Goal: Task Accomplishment & Management: Use online tool/utility

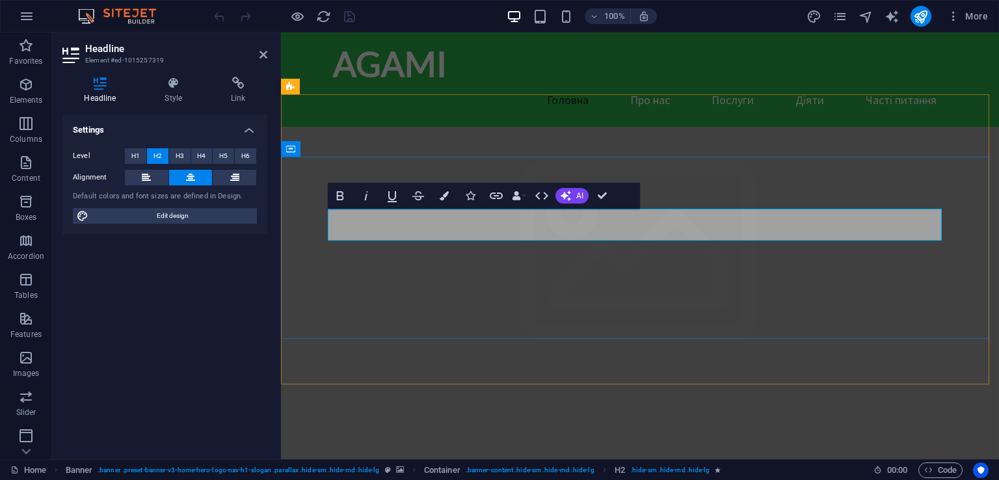
click at [403, 70] on div "AGAMI" at bounding box center [640, 63] width 614 height 41
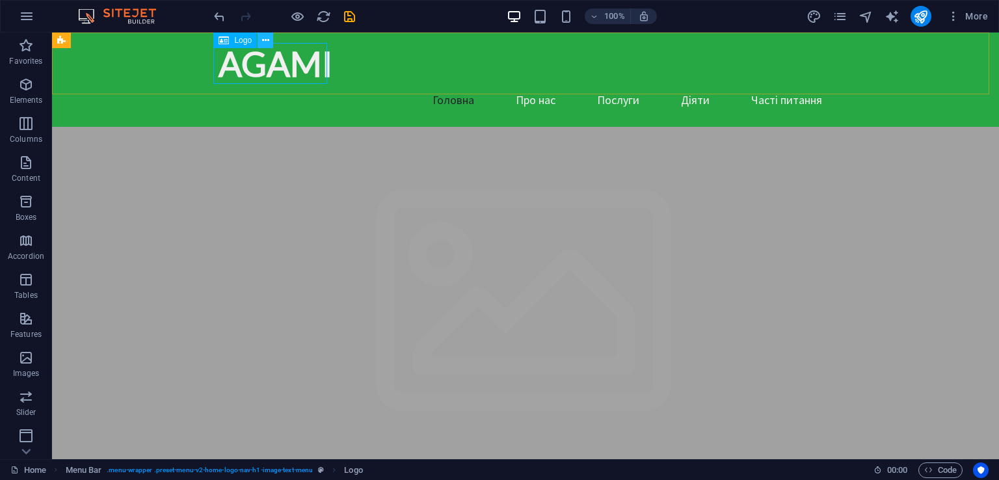
click at [263, 41] on icon at bounding box center [265, 41] width 7 height 14
click at [262, 37] on icon at bounding box center [265, 41] width 7 height 14
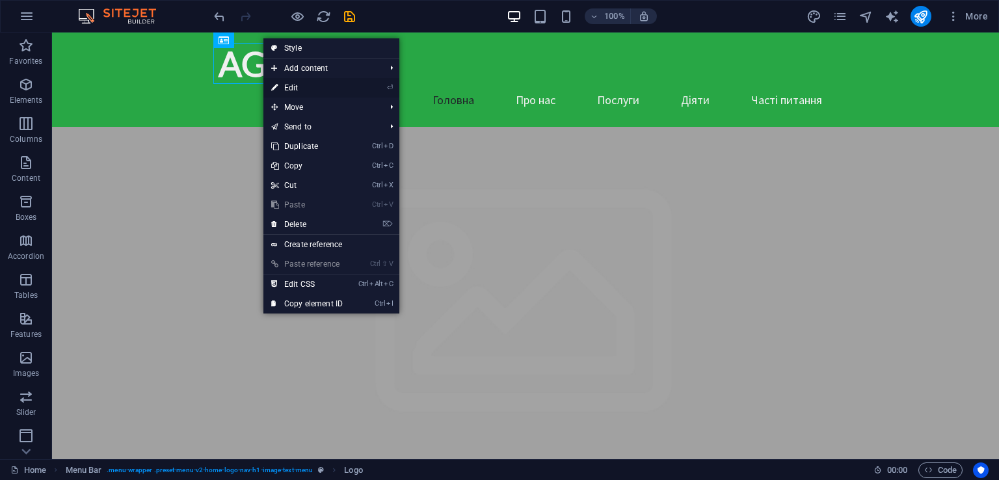
click at [286, 83] on link "⏎ Edit" at bounding box center [306, 88] width 87 height 20
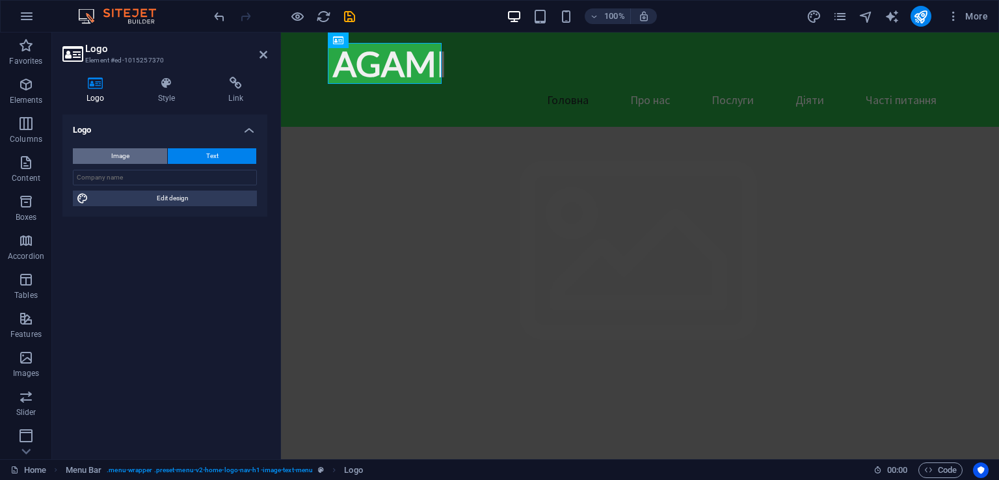
click at [120, 152] on span "Image" at bounding box center [120, 156] width 18 height 16
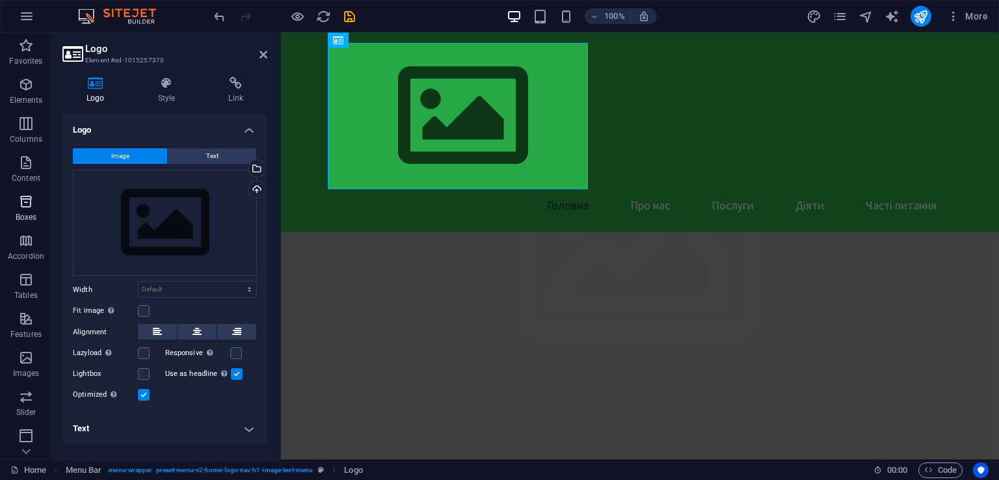
click at [23, 214] on p "Boxes" at bounding box center [26, 217] width 21 height 10
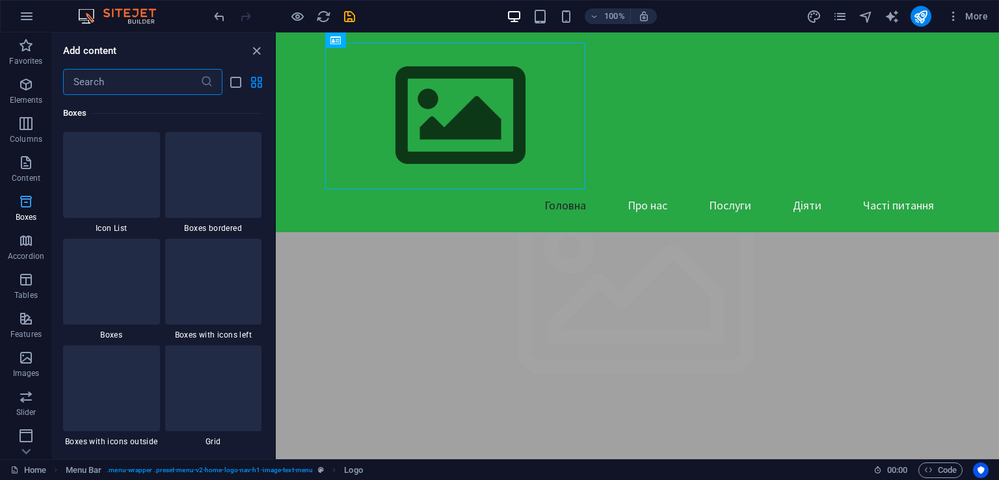
scroll to position [3586, 0]
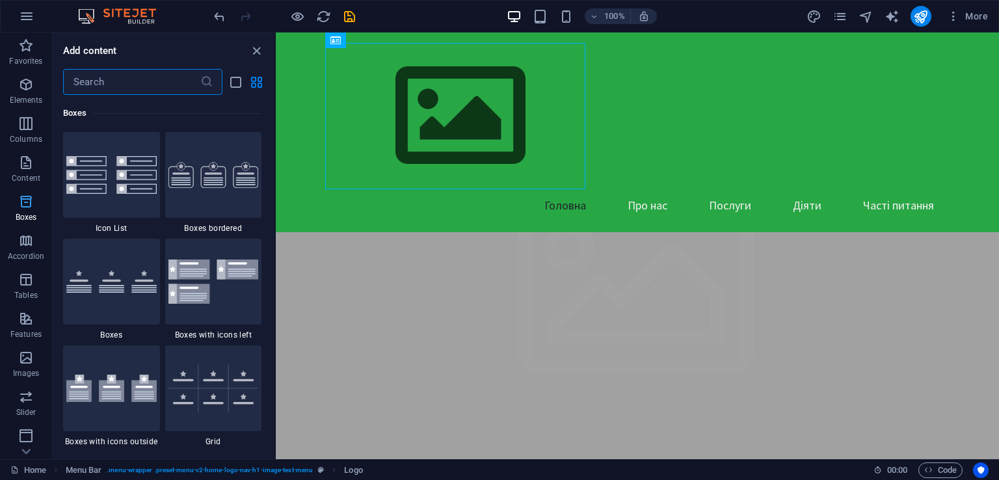
click at [26, 196] on icon "button" at bounding box center [26, 202] width 16 height 16
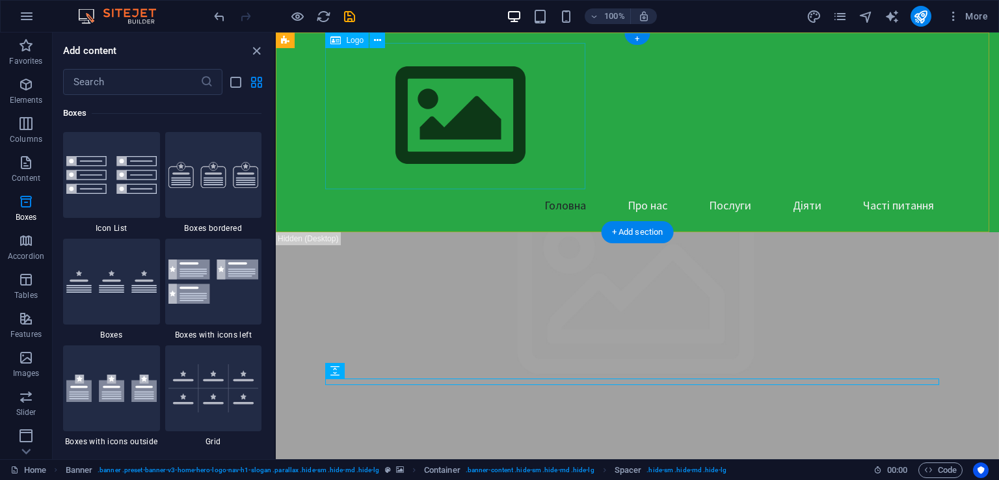
click at [413, 115] on div at bounding box center [637, 116] width 614 height 146
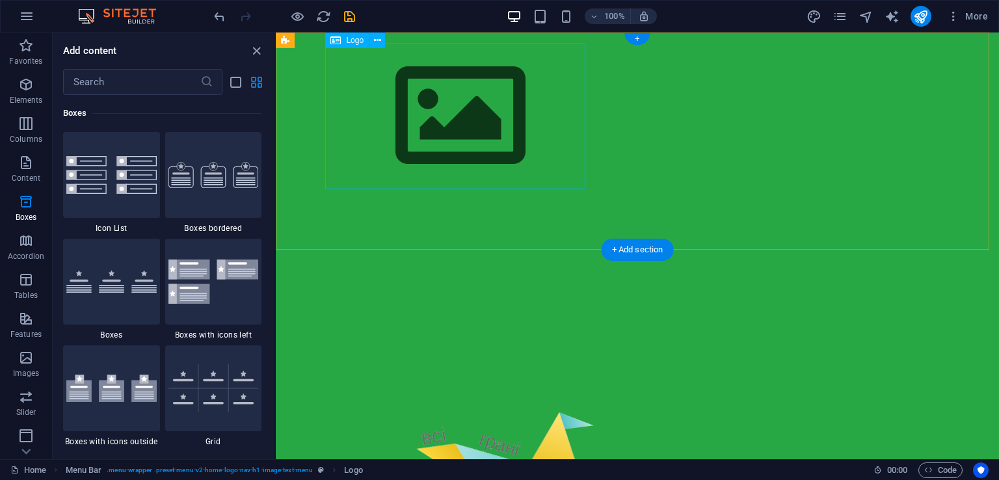
click at [413, 115] on div at bounding box center [637, 116] width 614 height 146
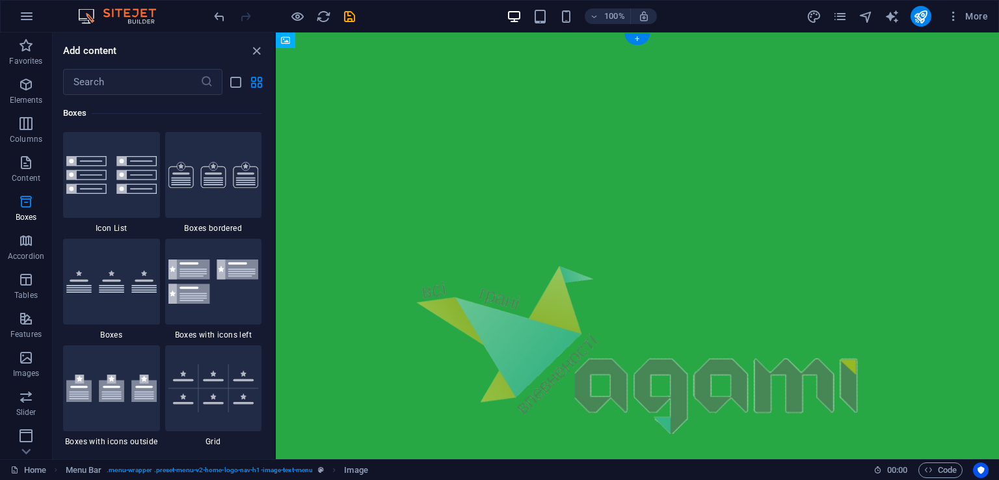
drag, startPoint x: 544, startPoint y: 440, endPoint x: 464, endPoint y: 98, distance: 351.2
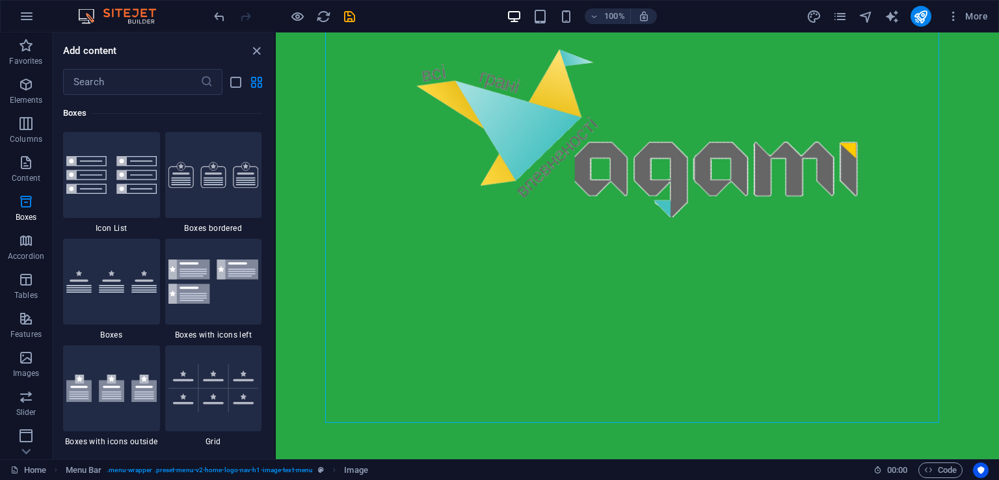
scroll to position [303, 0]
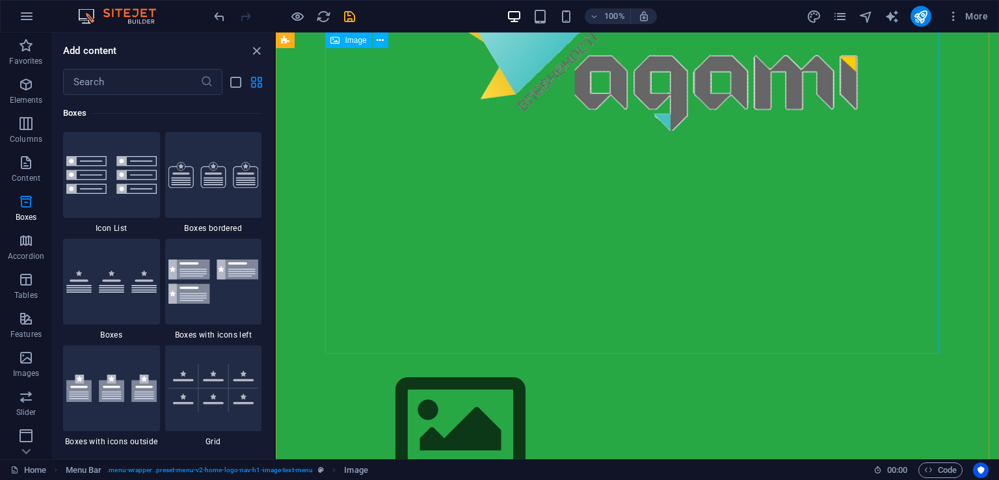
click at [933, 345] on figure at bounding box center [637, 47] width 614 height 614
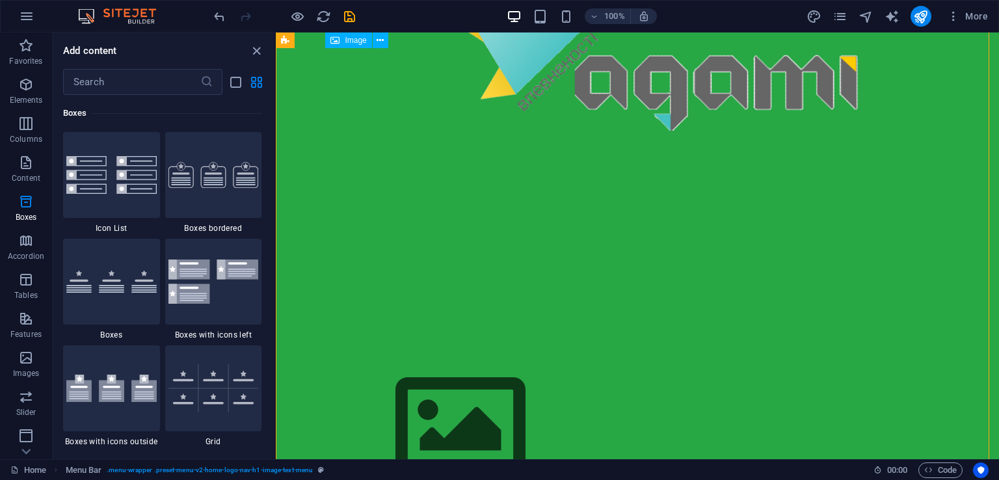
drag, startPoint x: 940, startPoint y: 352, endPoint x: 845, endPoint y: 300, distance: 108.2
click at [845, 300] on div "Головна Про нас Послуги Діяти Часті питання" at bounding box center [637, 136] width 723 height 813
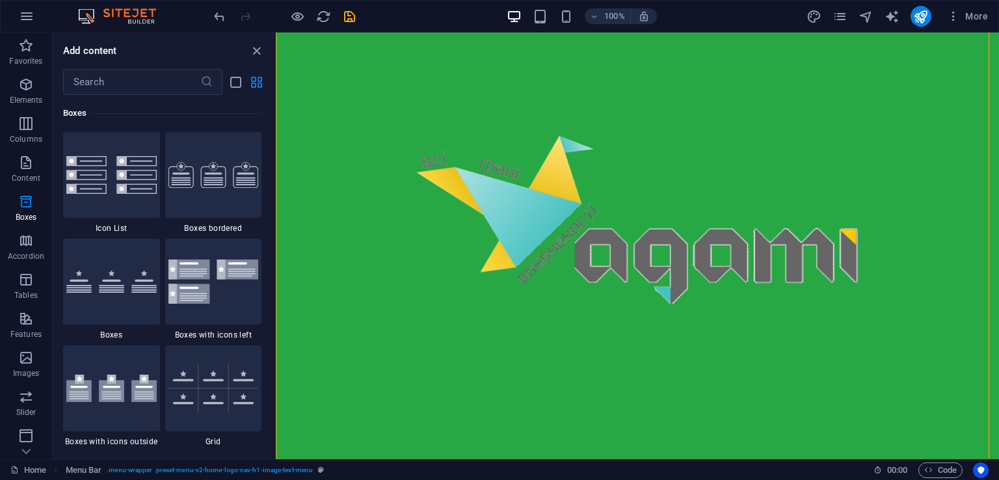
scroll to position [95, 0]
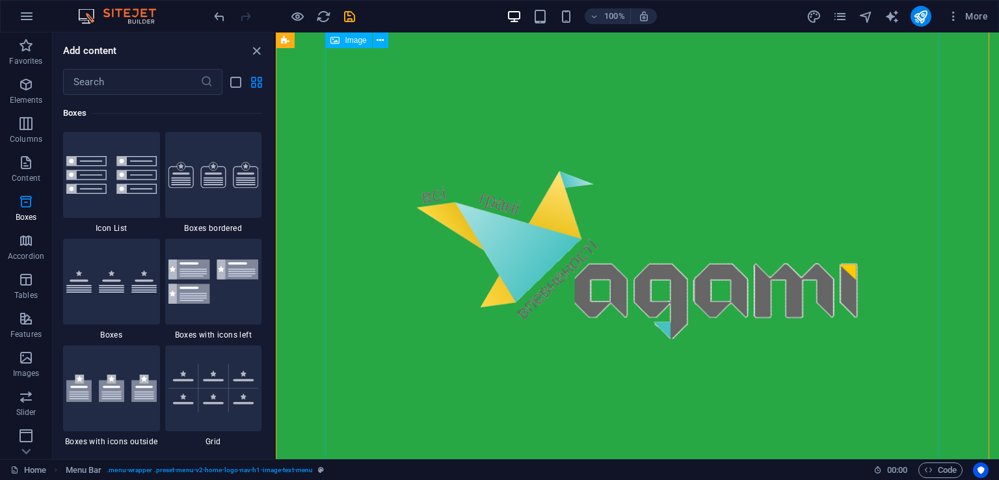
click at [775, 247] on figure at bounding box center [637, 255] width 614 height 614
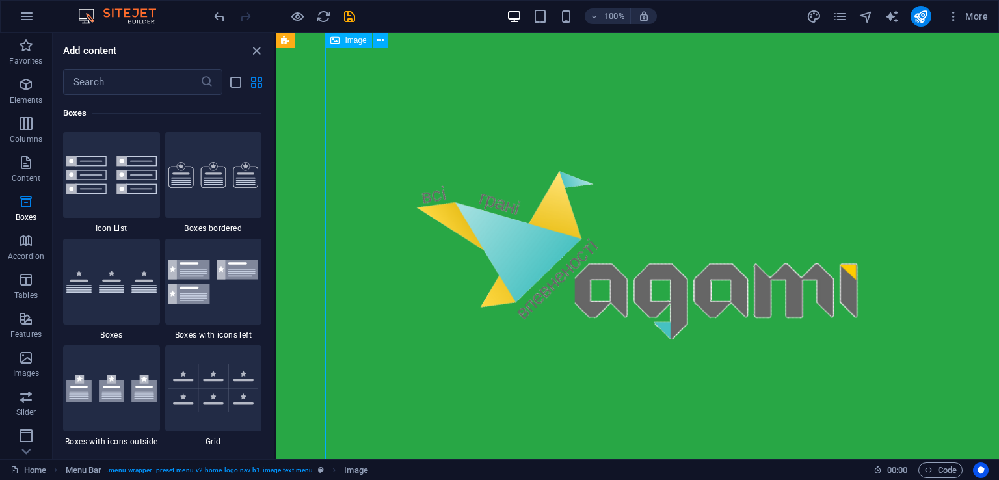
scroll to position [0, 0]
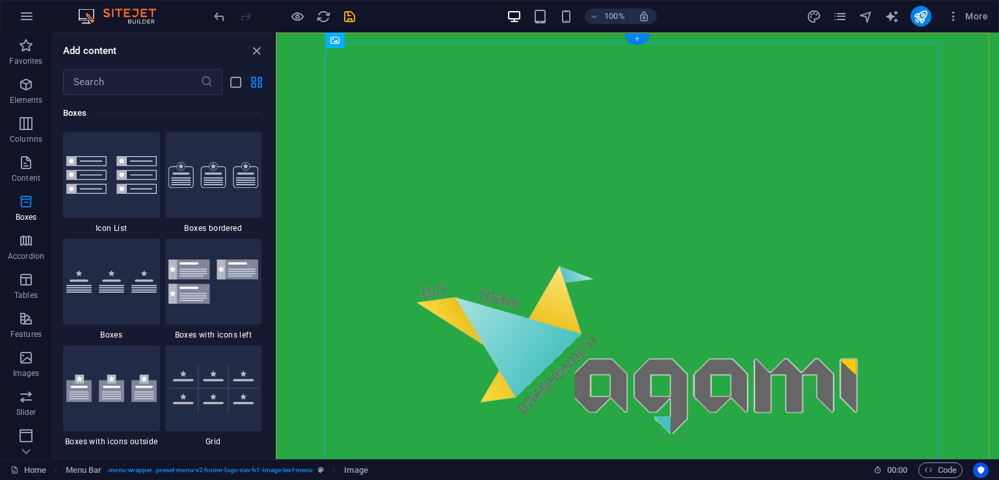
click at [632, 40] on div "+" at bounding box center [636, 39] width 25 height 12
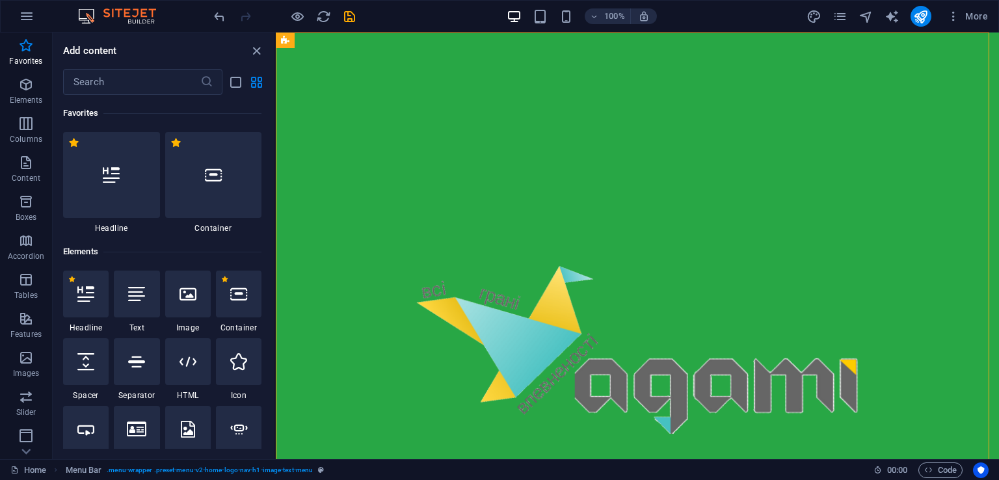
drag, startPoint x: 371, startPoint y: 213, endPoint x: 542, endPoint y: 343, distance: 214.4
click at [542, 343] on figure at bounding box center [637, 350] width 614 height 614
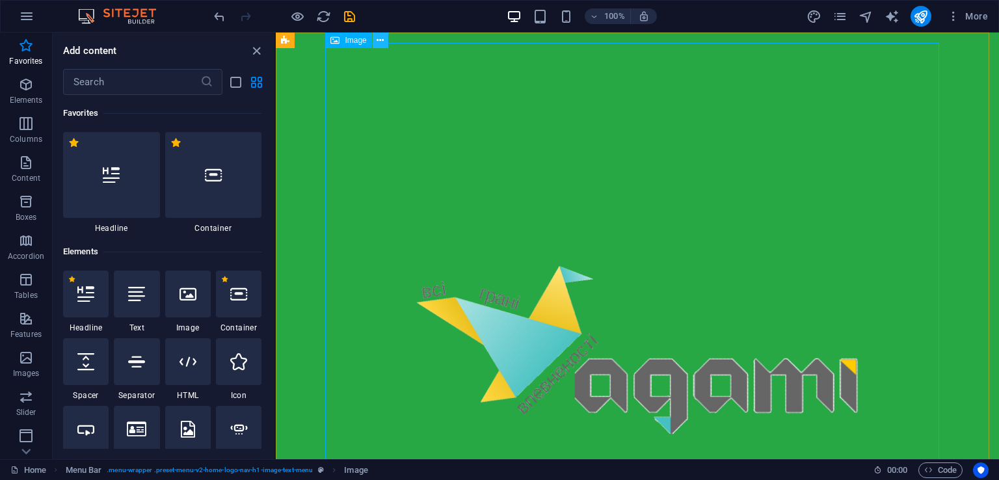
click at [379, 44] on icon at bounding box center [379, 41] width 7 height 14
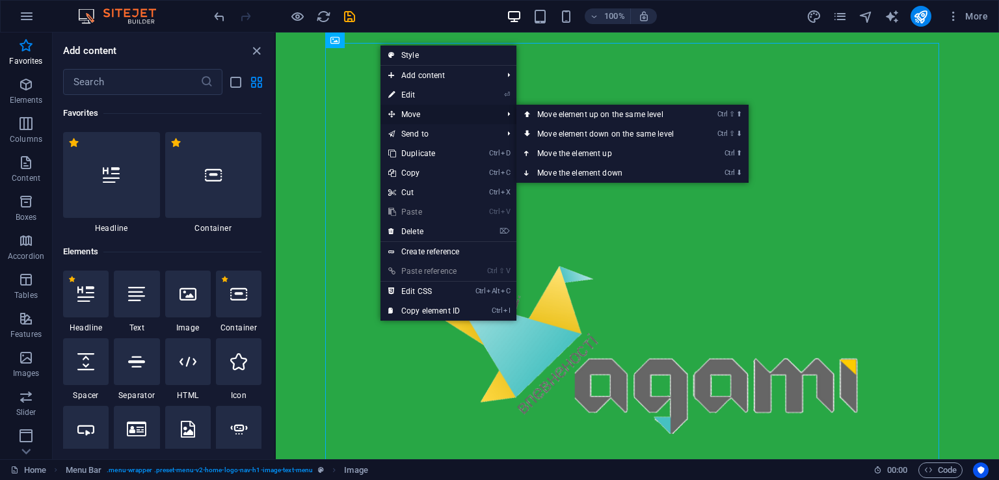
click at [409, 113] on span "Move" at bounding box center [438, 115] width 116 height 20
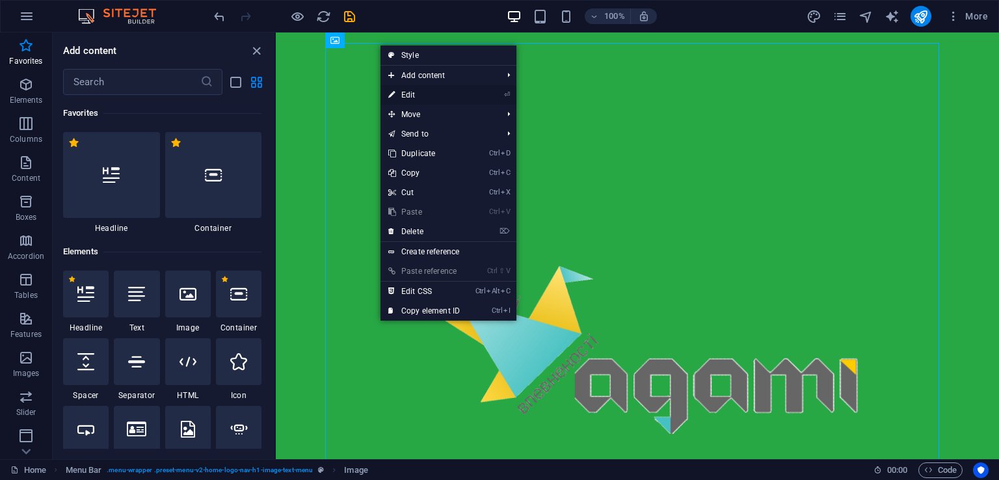
click at [432, 98] on link "⏎ Edit" at bounding box center [423, 95] width 87 height 20
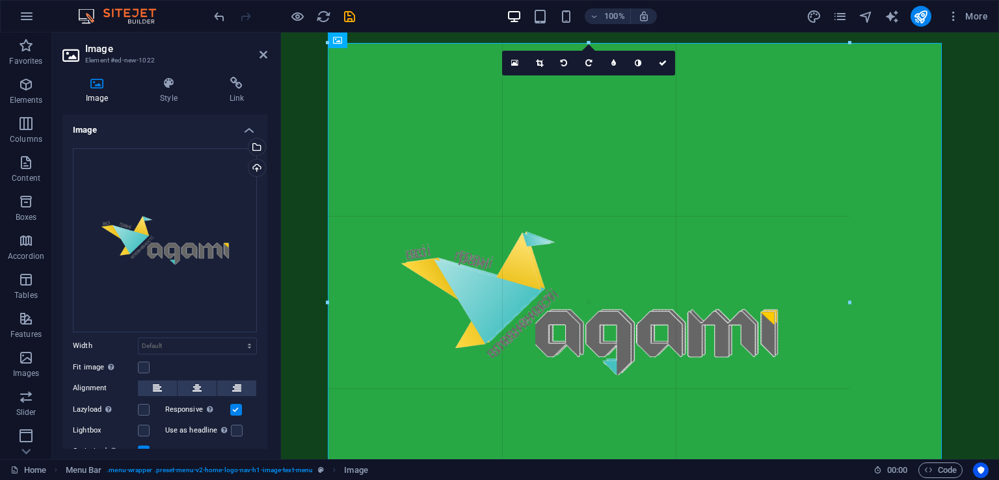
drag, startPoint x: 941, startPoint y: 41, endPoint x: 845, endPoint y: 145, distance: 141.3
type input "799"
select select "px"
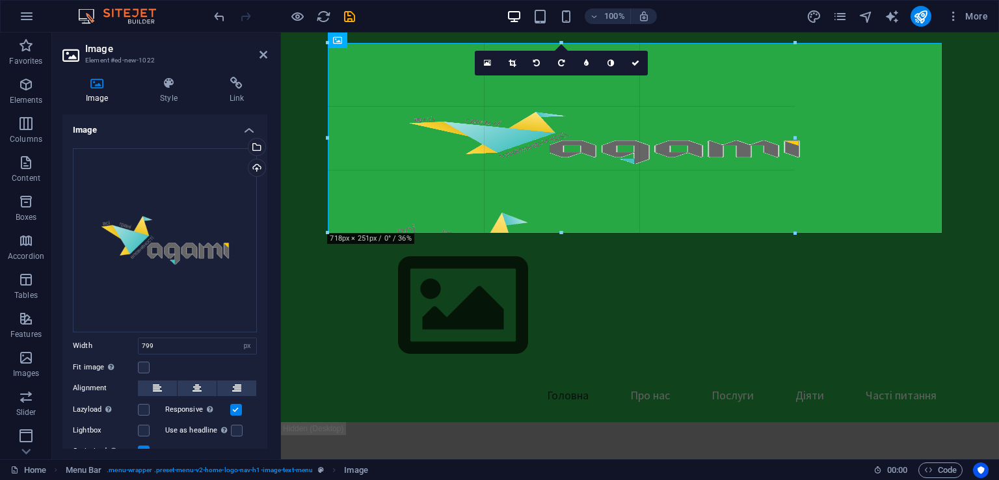
click at [869, 45] on div at bounding box center [635, 138] width 614 height 190
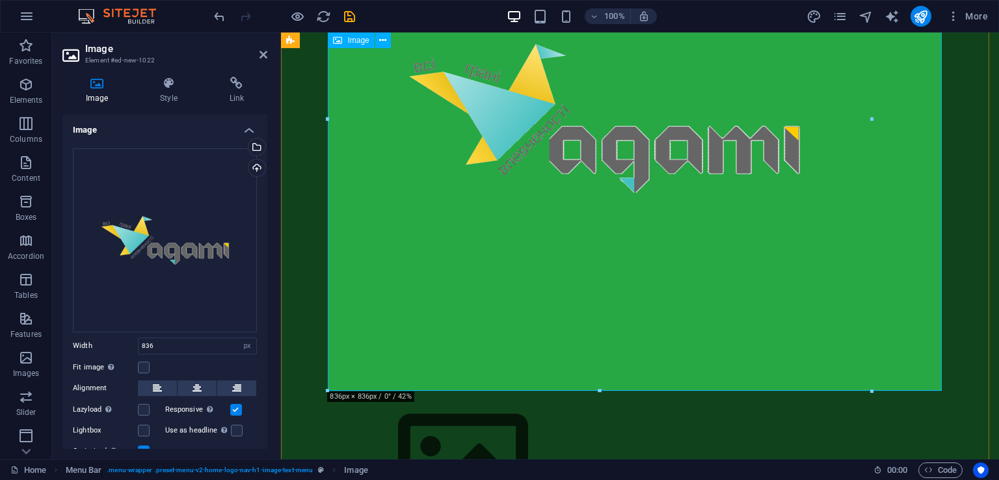
scroll to position [197, 0]
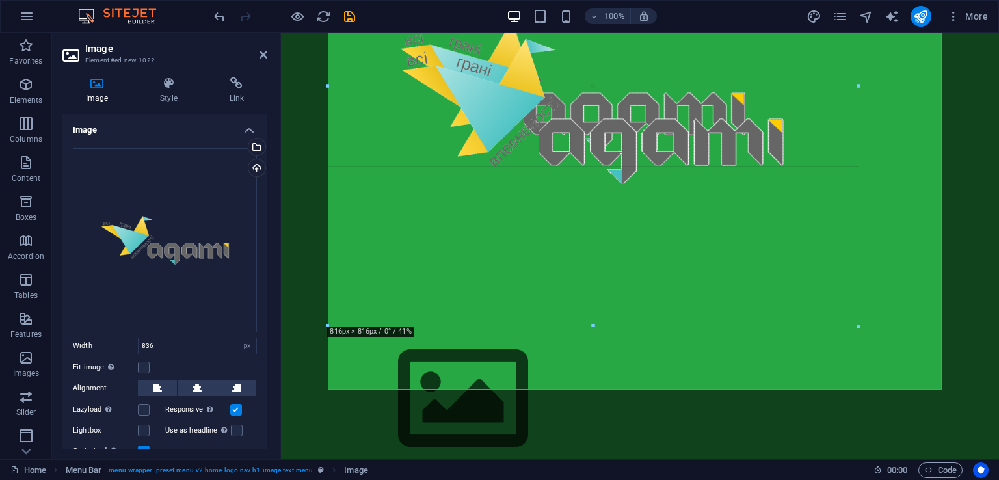
drag, startPoint x: 870, startPoint y: 389, endPoint x: 806, endPoint y: 319, distance: 94.8
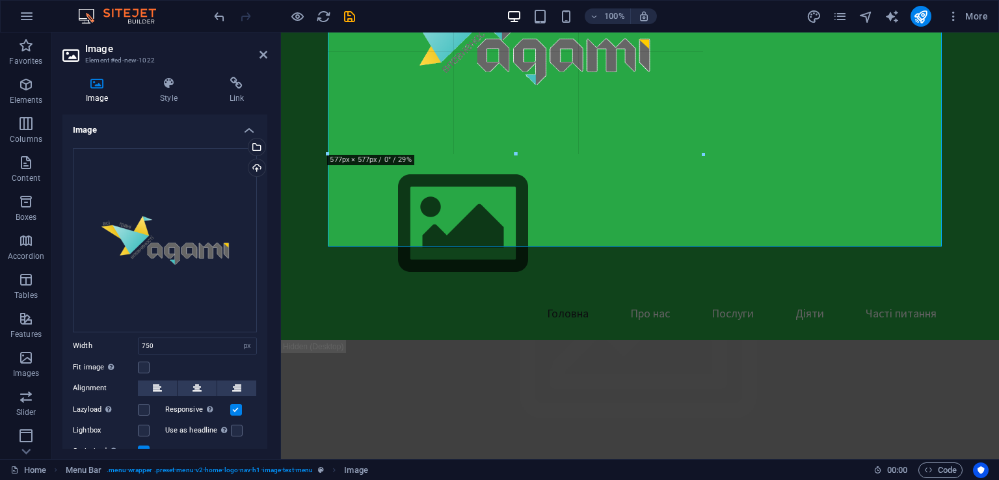
drag, startPoint x: 815, startPoint y: 335, endPoint x: 632, endPoint y: 32, distance: 354.3
type input "523"
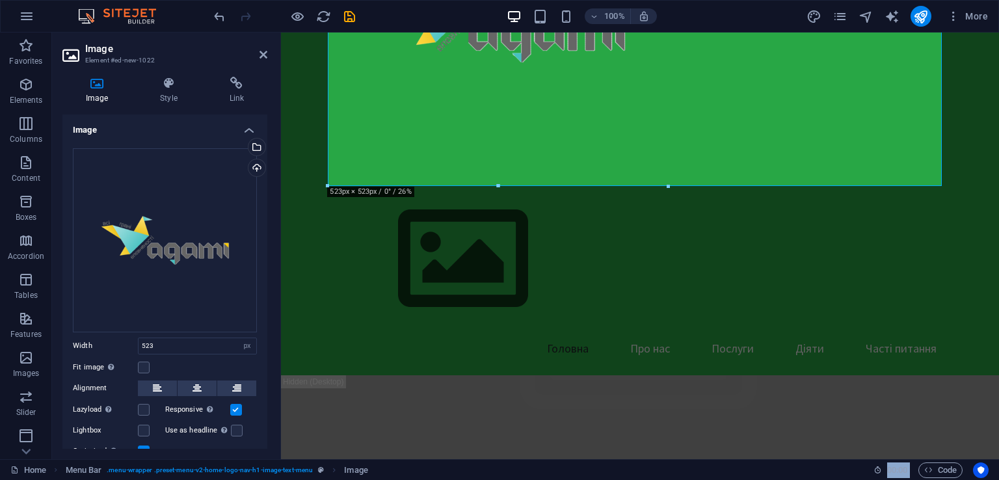
drag, startPoint x: 632, startPoint y: 32, endPoint x: 603, endPoint y: -12, distance: 52.7
click at [603, 0] on html "AGAMI Home Favorites Elements Columns Content Boxes Accordion Tables Features I…" at bounding box center [499, 240] width 999 height 480
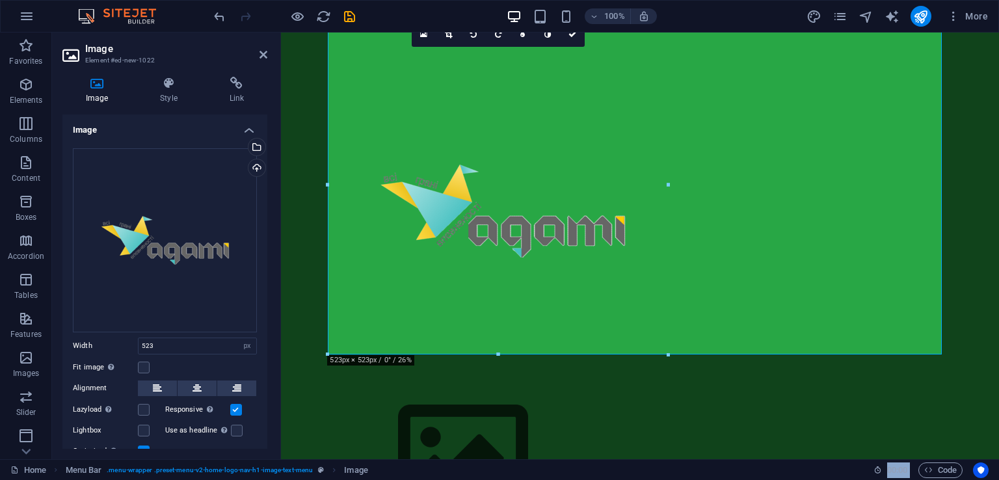
scroll to position [0, 0]
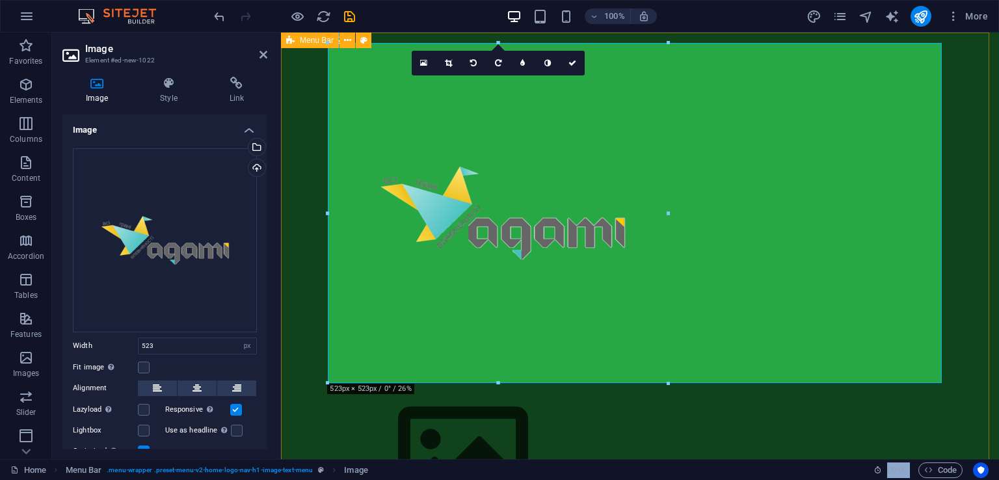
click at [315, 232] on div "Головна Про нас Послуги Діяти Часті питання" at bounding box center [640, 303] width 718 height 540
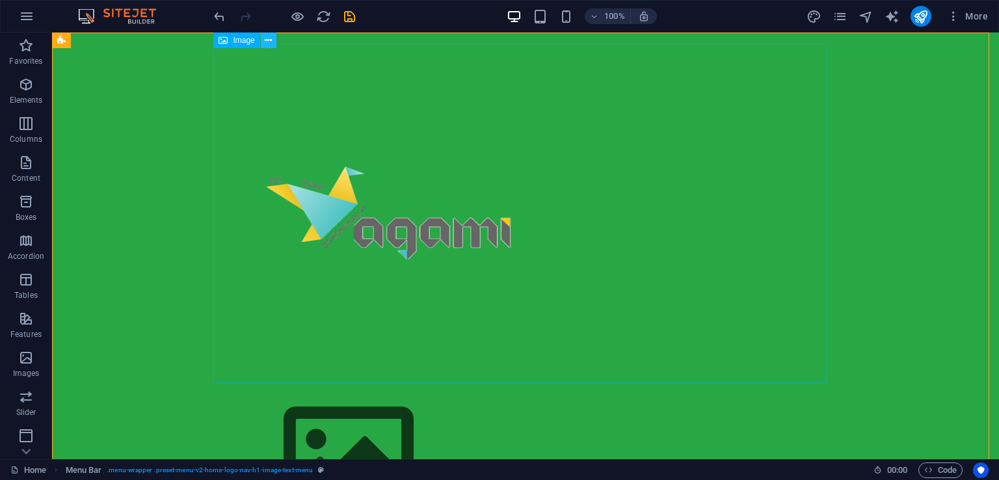
click at [269, 39] on icon at bounding box center [268, 41] width 7 height 14
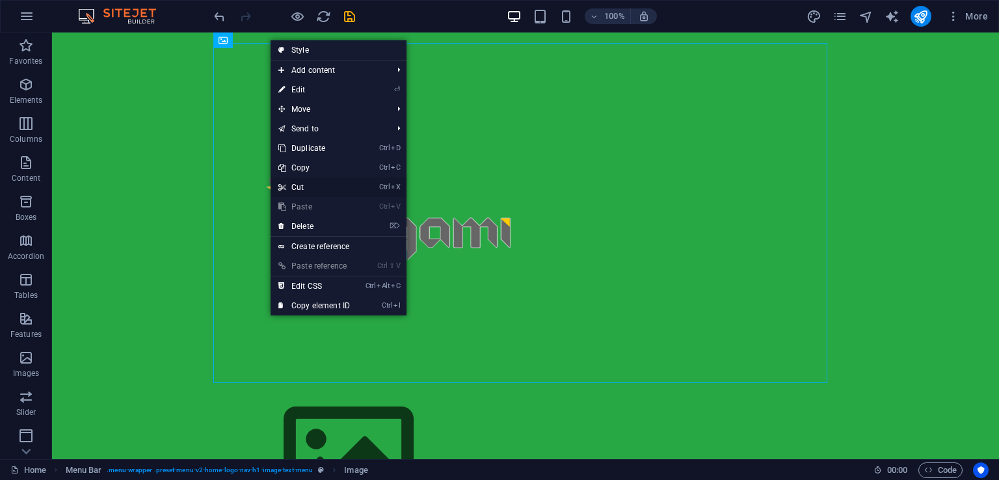
click at [296, 187] on link "Ctrl X Cut" at bounding box center [313, 187] width 87 height 20
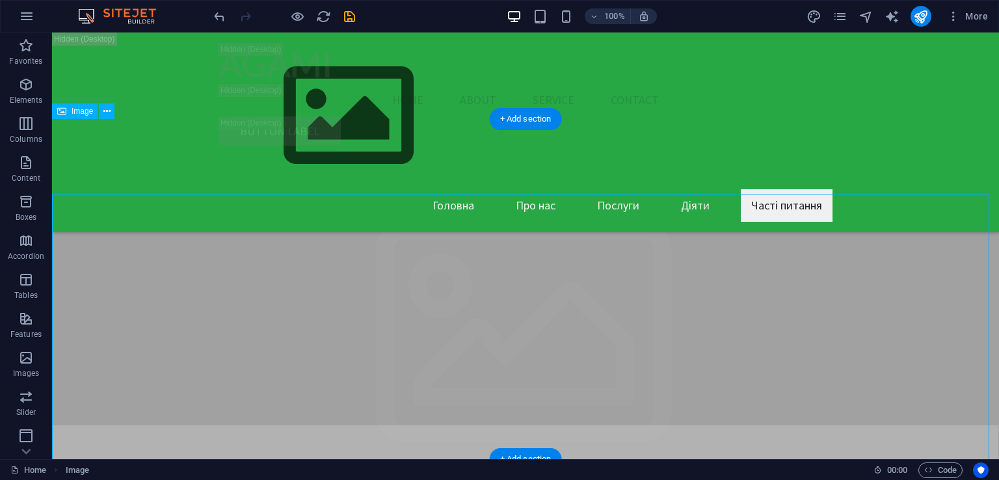
scroll to position [27924, 0]
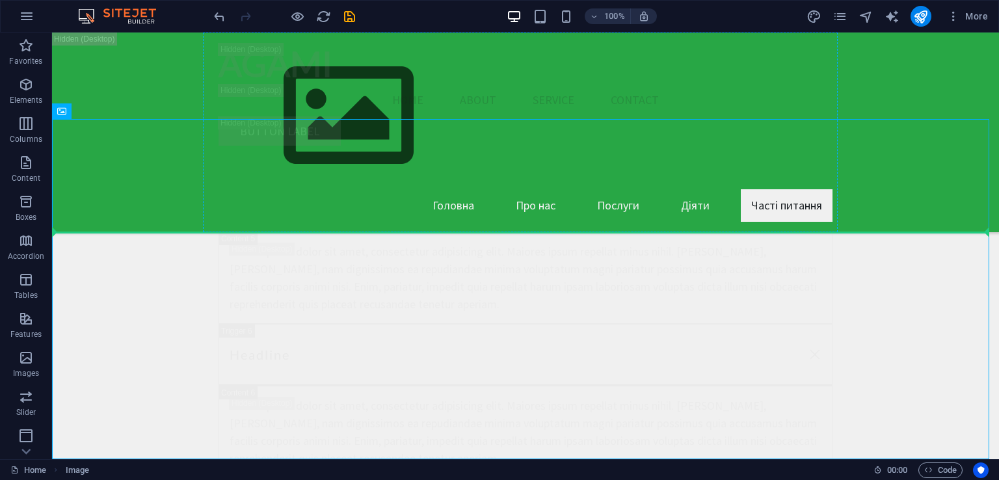
drag, startPoint x: 218, startPoint y: 304, endPoint x: 310, endPoint y: 179, distance: 155.4
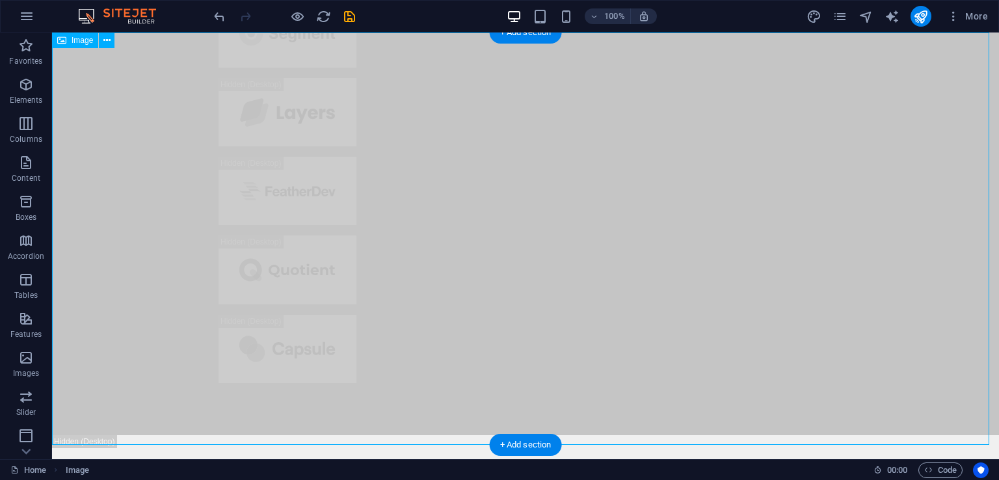
scroll to position [0, 0]
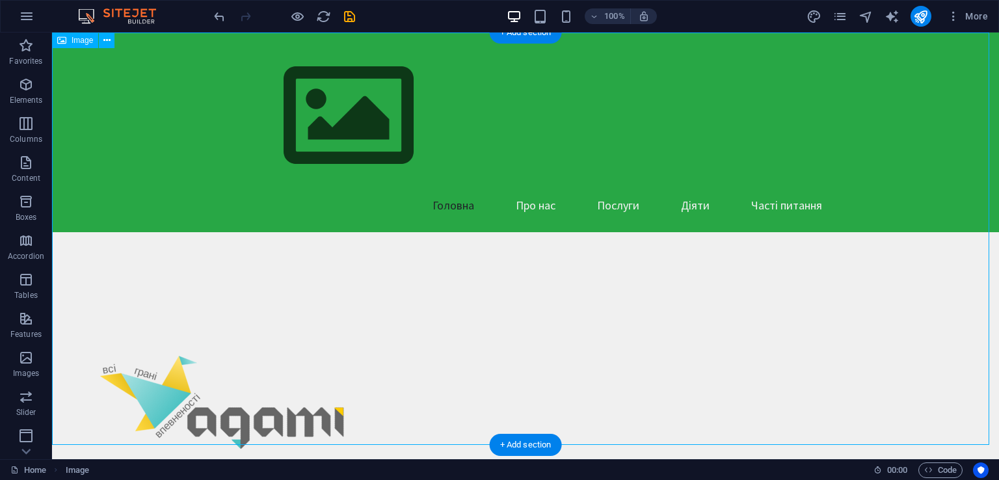
click at [154, 300] on figure at bounding box center [525, 402] width 947 height 340
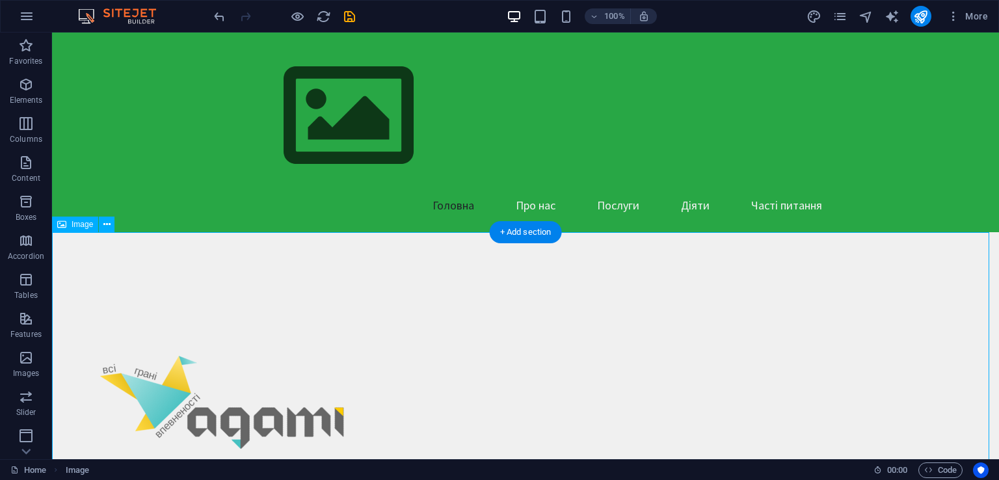
drag, startPoint x: 159, startPoint y: 374, endPoint x: 170, endPoint y: 289, distance: 85.8
click at [170, 289] on figure at bounding box center [525, 402] width 947 height 340
click at [165, 378] on figure at bounding box center [525, 402] width 947 height 340
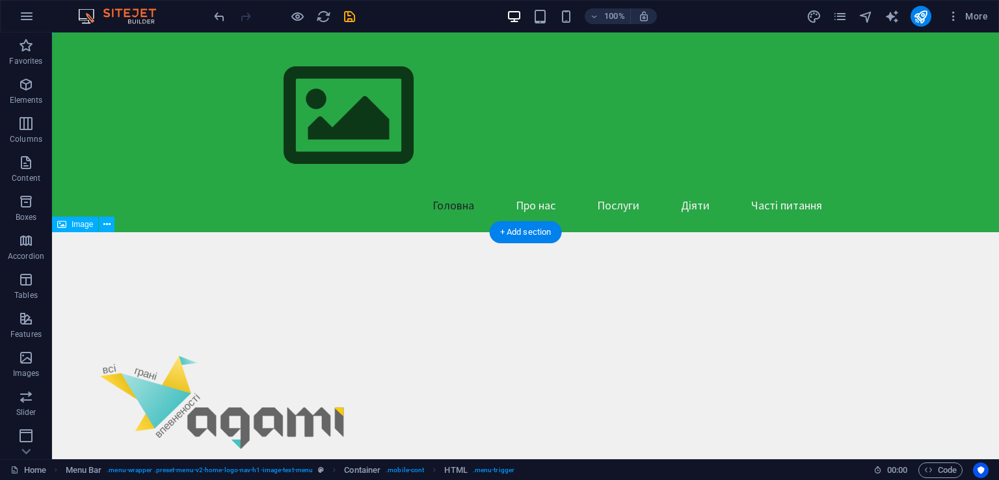
click at [165, 378] on figure at bounding box center [525, 402] width 947 height 340
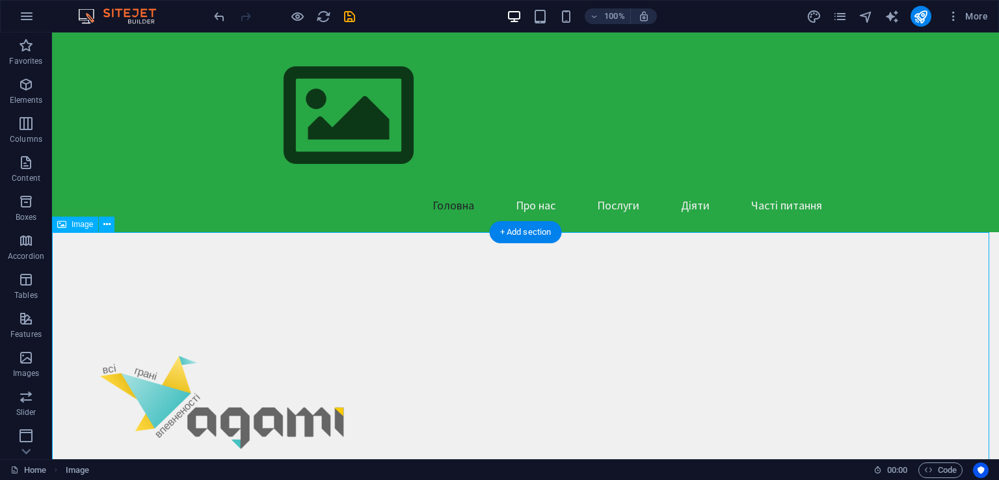
click at [143, 415] on figure at bounding box center [525, 402] width 947 height 340
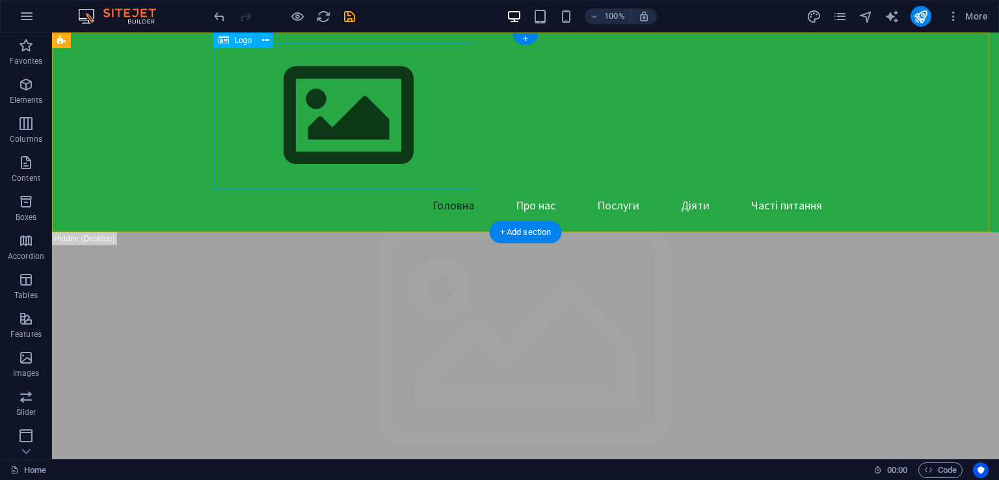
click at [335, 97] on div at bounding box center [525, 116] width 614 height 146
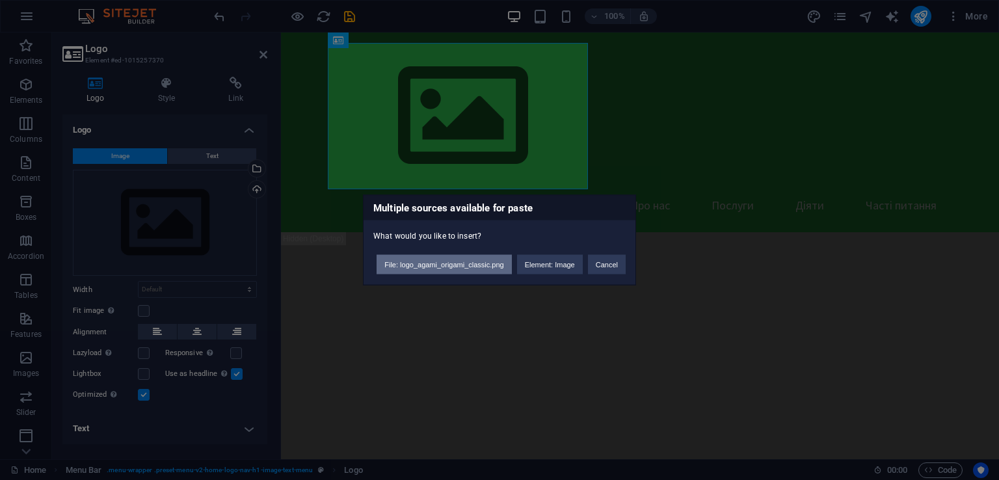
click at [460, 262] on button "File: logo_agami_origami_classic.png" at bounding box center [443, 265] width 135 height 20
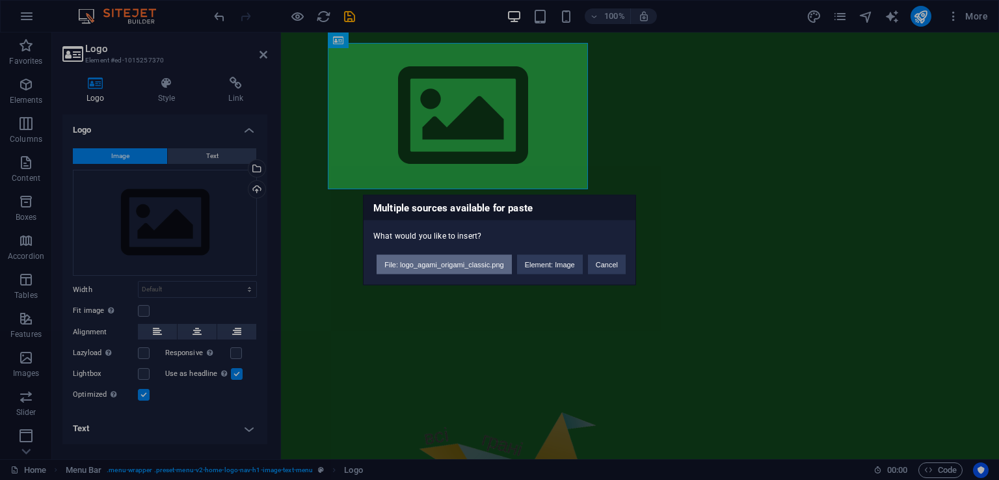
click at [460, 262] on button "File: logo_agami_origami_classic.png" at bounding box center [443, 265] width 135 height 20
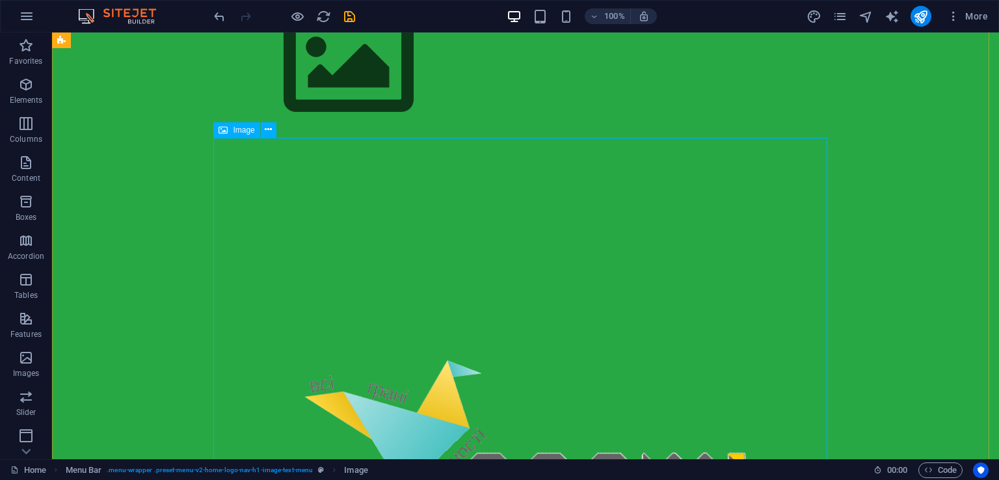
scroll to position [51, 0]
click at [265, 125] on icon at bounding box center [268, 130] width 7 height 14
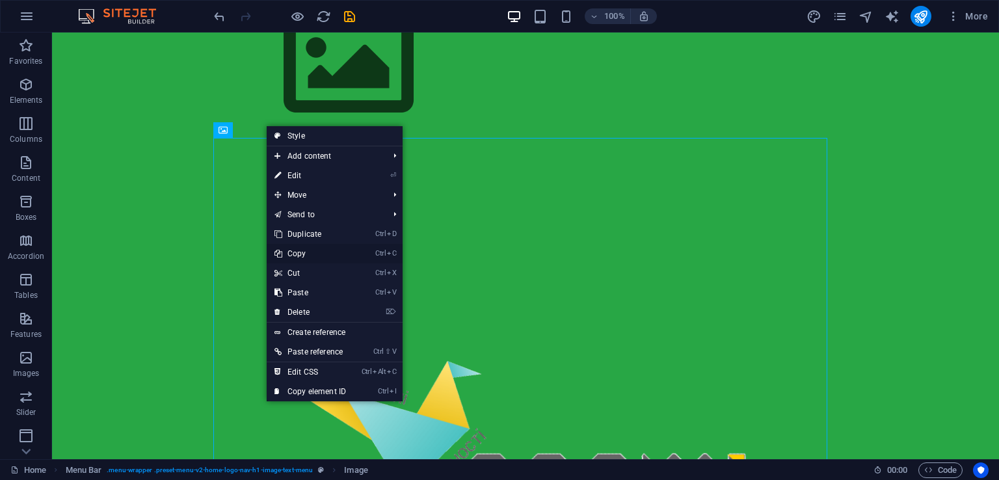
click at [293, 250] on link "Ctrl C Copy" at bounding box center [310, 254] width 87 height 20
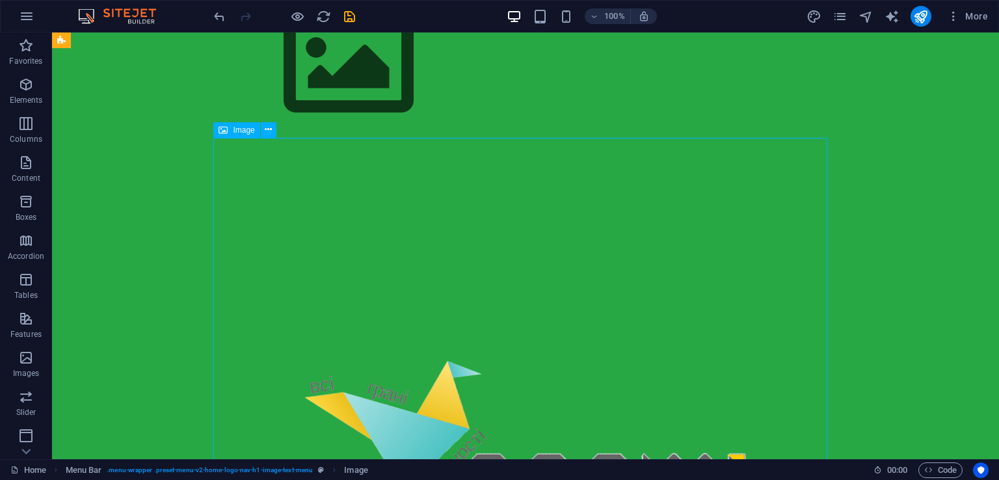
drag, startPoint x: 583, startPoint y: 138, endPoint x: 579, endPoint y: 242, distance: 103.4
click at [579, 242] on figure at bounding box center [525, 445] width 614 height 614
drag, startPoint x: 579, startPoint y: 255, endPoint x: 599, endPoint y: 101, distance: 154.8
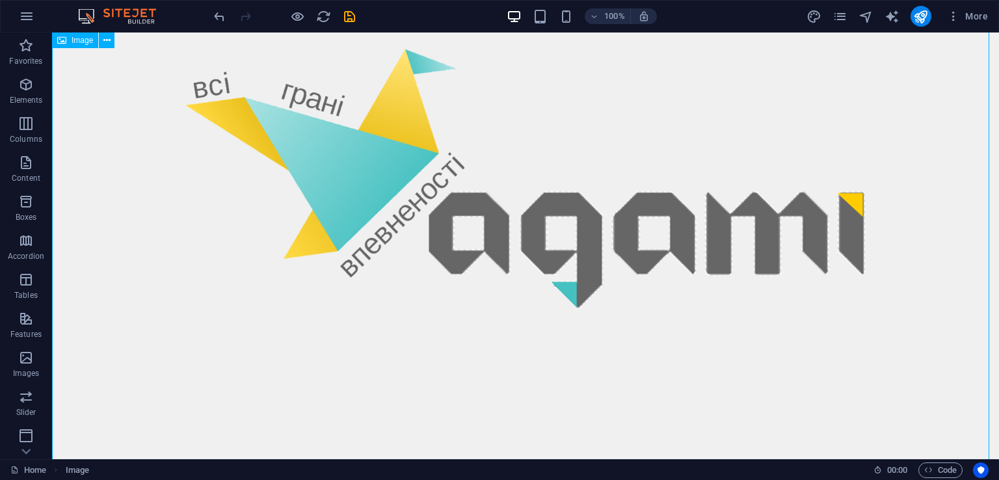
scroll to position [255, 0]
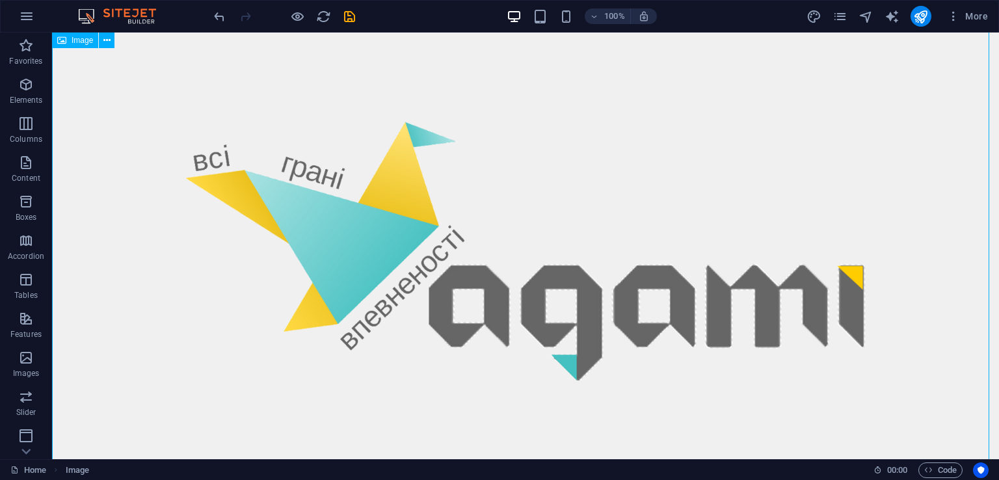
drag, startPoint x: 627, startPoint y: 265, endPoint x: 632, endPoint y: 256, distance: 11.1
click at [632, 256] on figure at bounding box center [525, 251] width 947 height 947
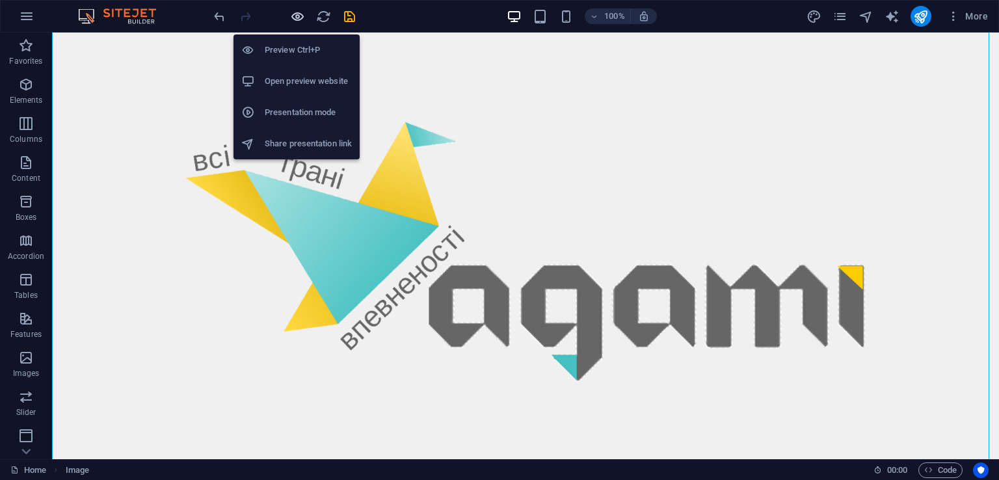
click at [291, 18] on icon "button" at bounding box center [297, 16] width 15 height 15
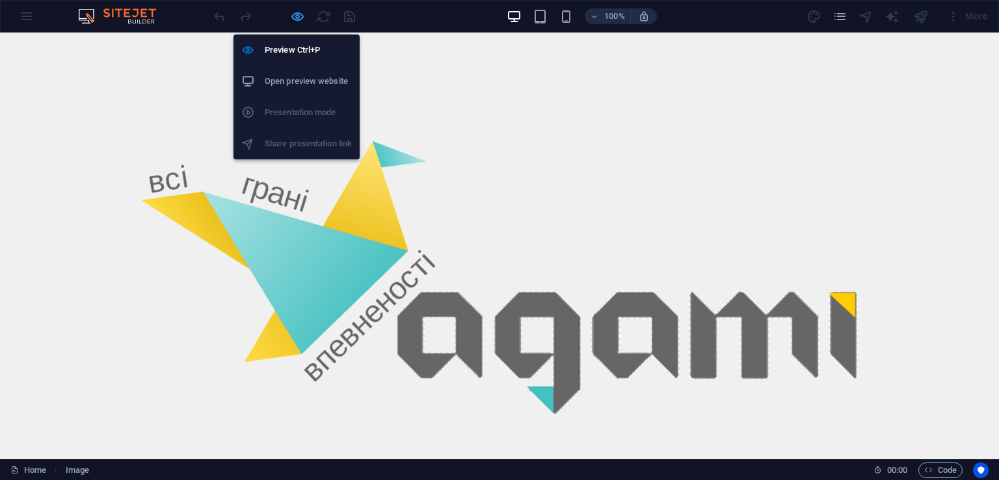
click at [298, 16] on icon "button" at bounding box center [297, 16] width 15 height 15
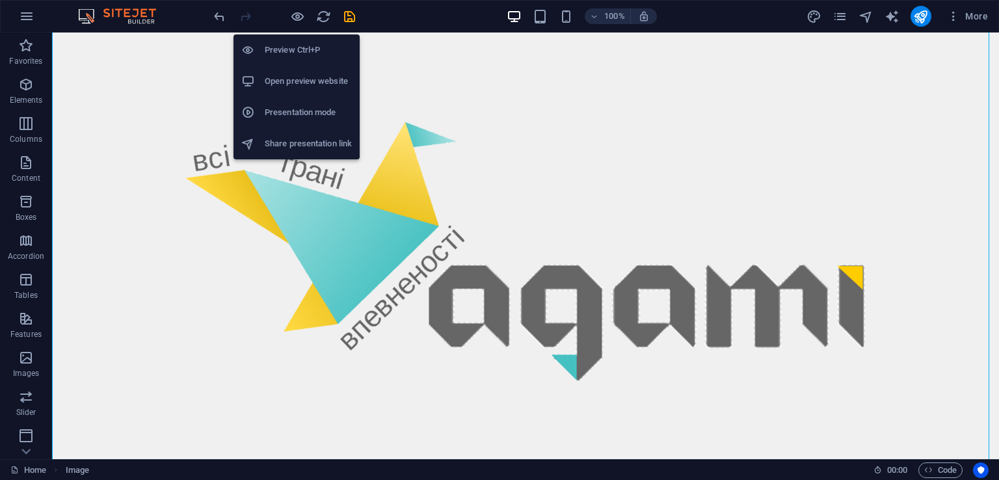
click at [288, 47] on h6 "Preview Ctrl+P" at bounding box center [308, 50] width 87 height 16
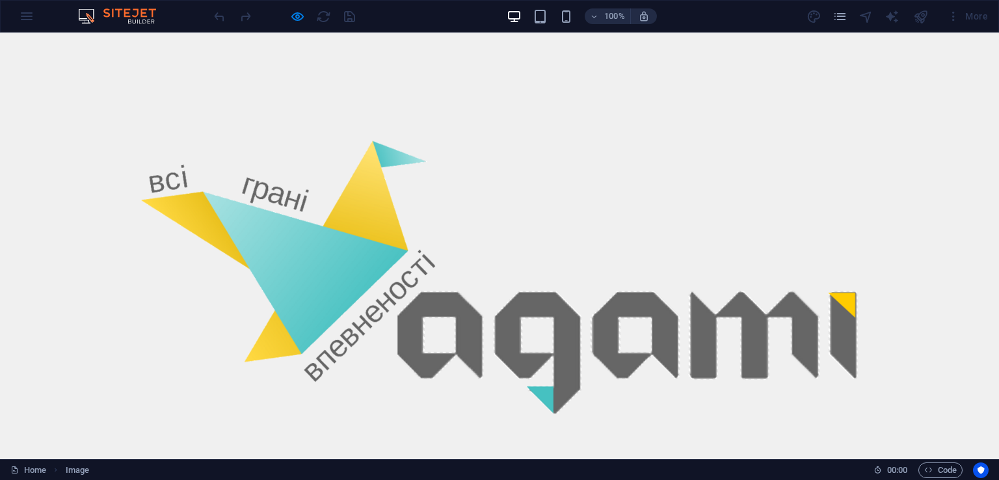
drag, startPoint x: 757, startPoint y: 172, endPoint x: 605, endPoint y: 79, distance: 178.1
click at [605, 79] on img at bounding box center [499, 277] width 999 height 999
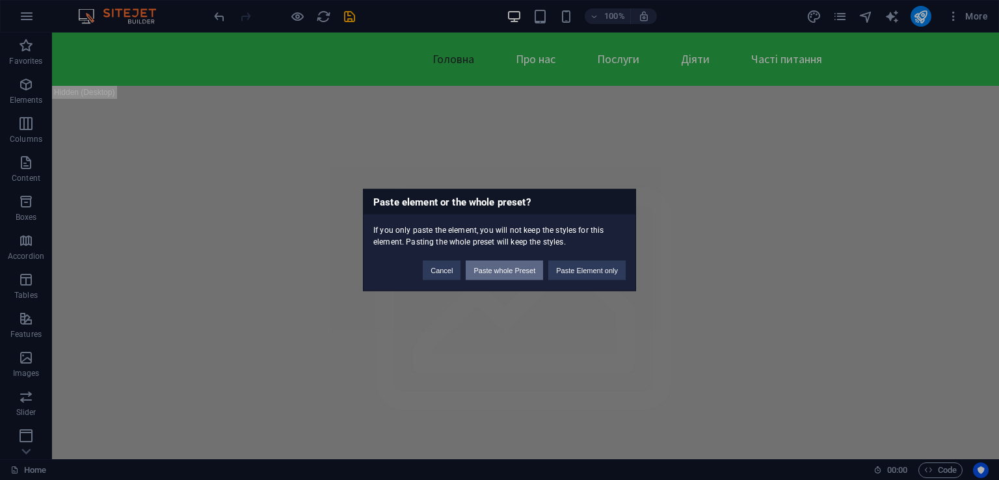
click at [495, 270] on button "Paste whole Preset" at bounding box center [504, 271] width 77 height 20
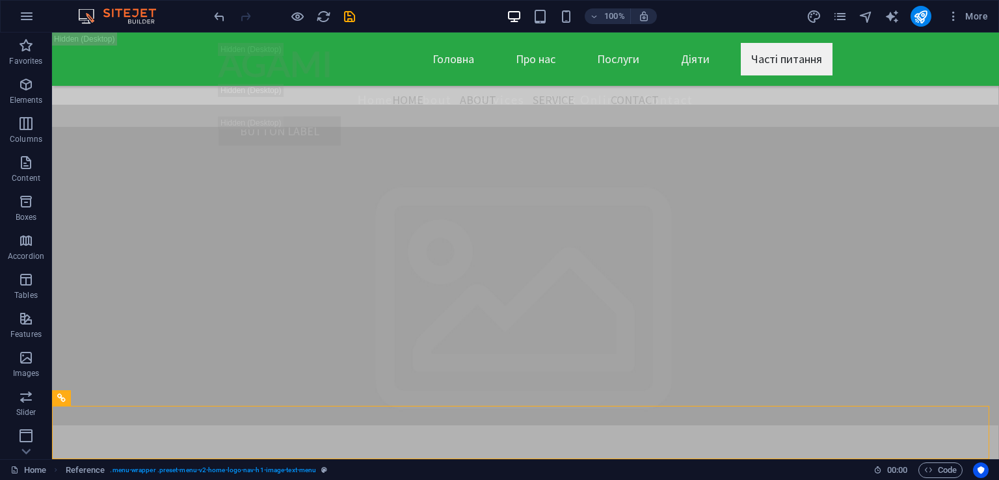
scroll to position [27638, 0]
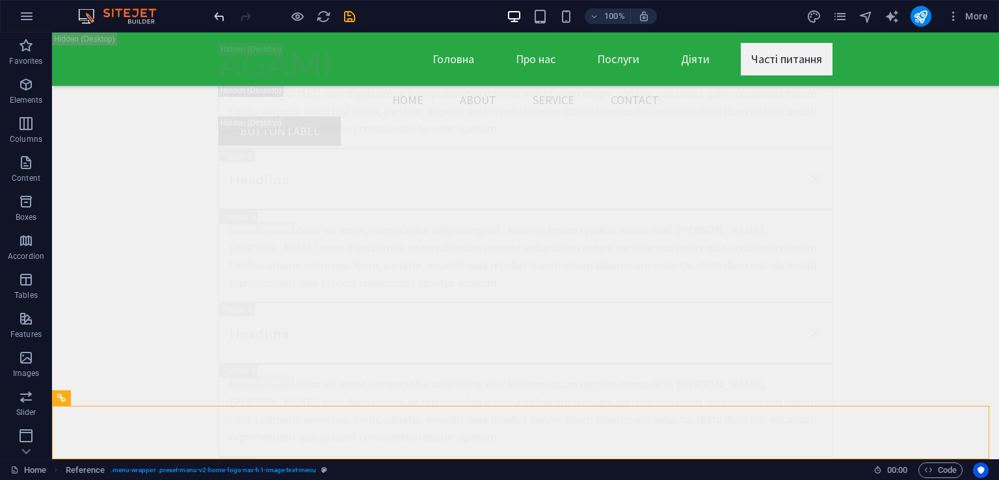
click at [221, 16] on icon "undo" at bounding box center [219, 16] width 15 height 15
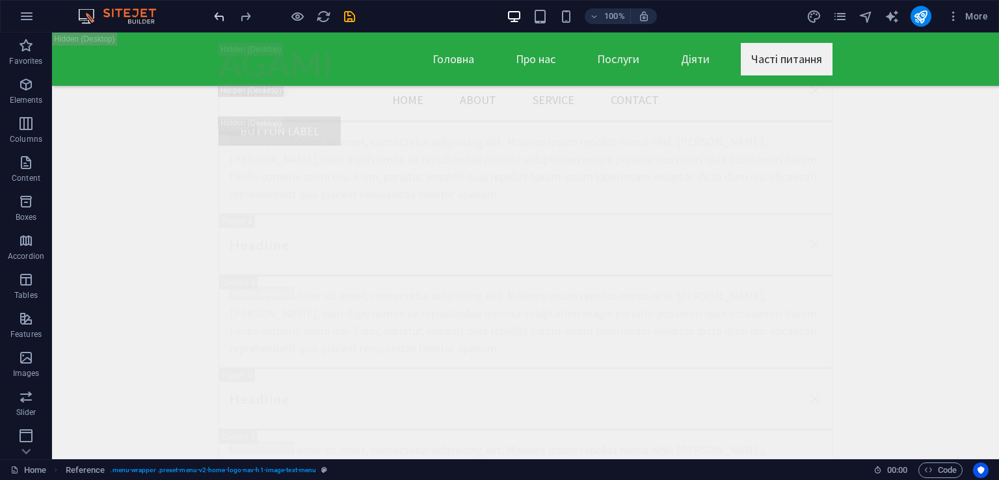
scroll to position [27584, 0]
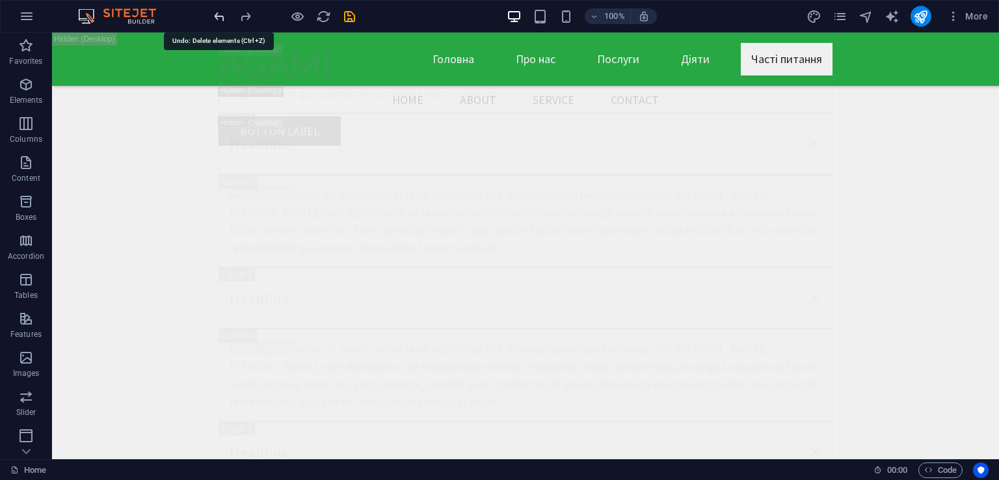
click at [220, 21] on icon "undo" at bounding box center [219, 16] width 15 height 15
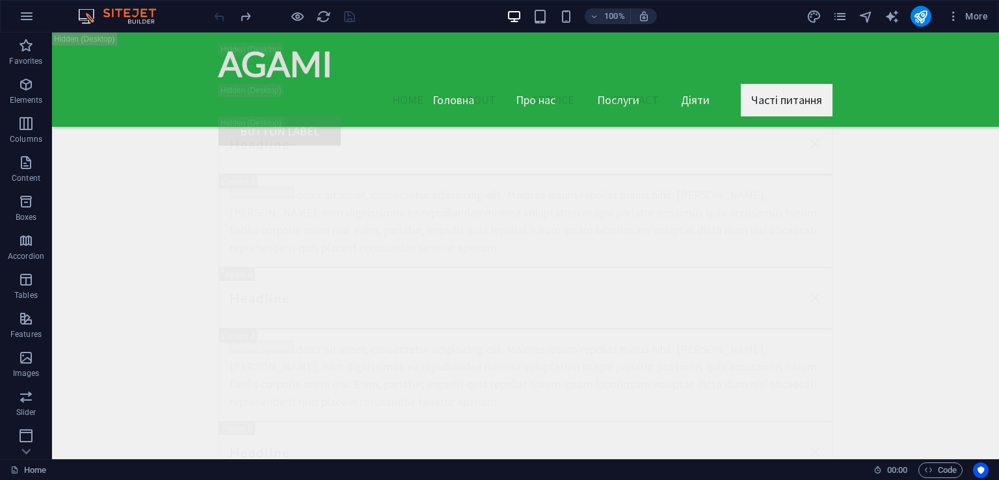
click at [220, 21] on div at bounding box center [284, 16] width 146 height 21
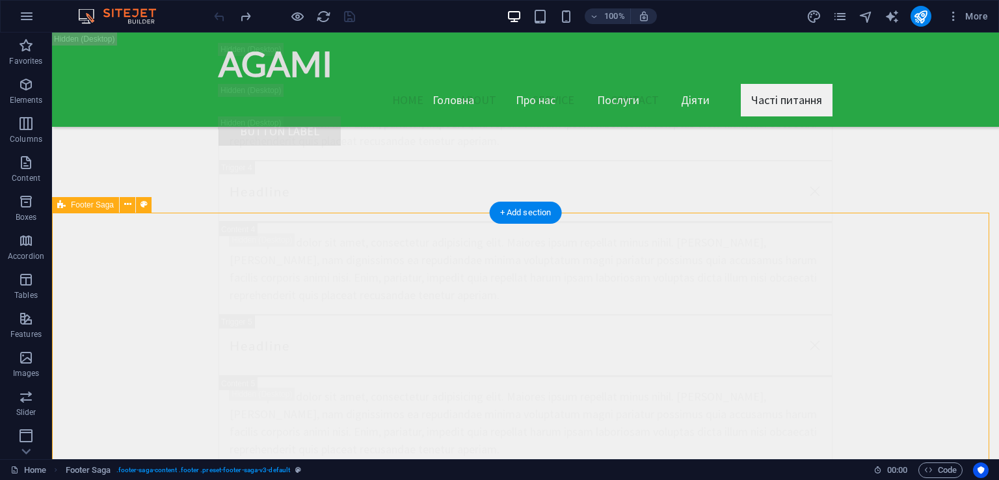
scroll to position [27460, 0]
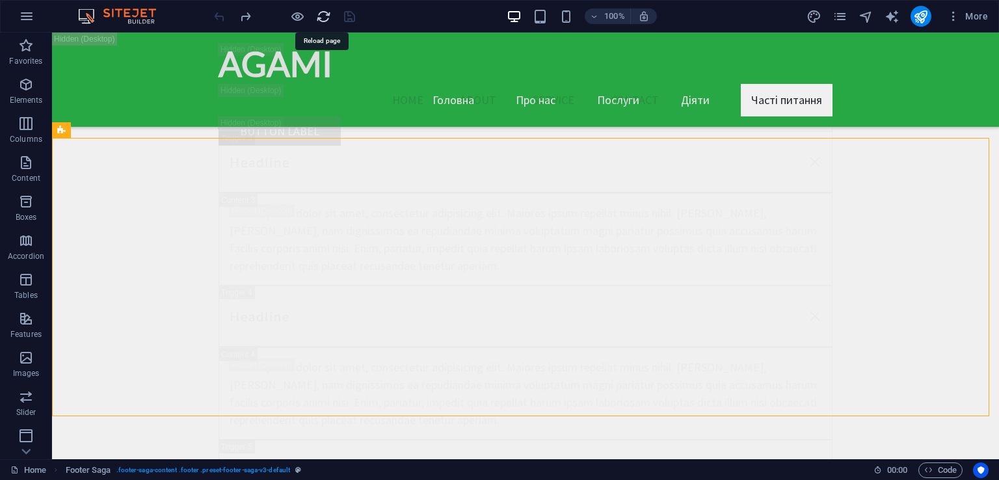
click at [321, 20] on icon "reload" at bounding box center [323, 16] width 15 height 15
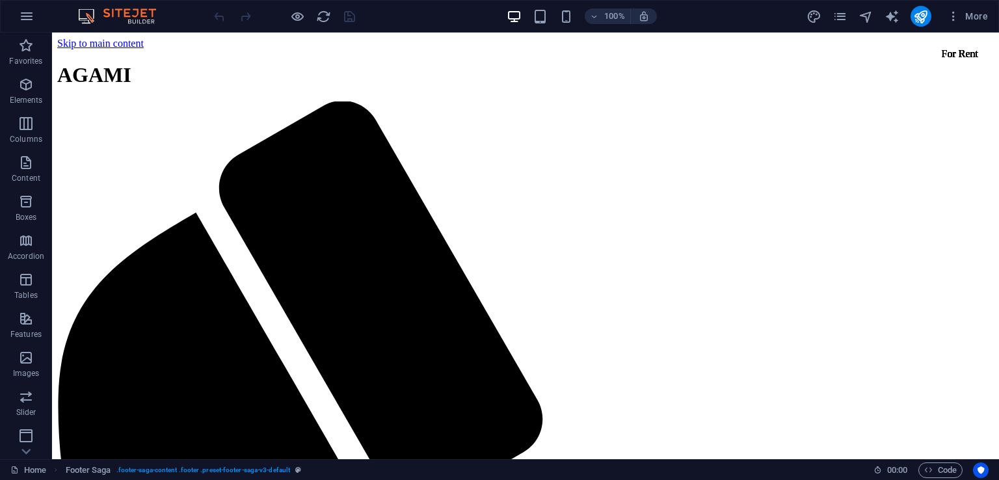
scroll to position [0, 0]
click at [252, 72] on div "AGAMI" at bounding box center [525, 75] width 936 height 24
